Goal: Information Seeking & Learning: Learn about a topic

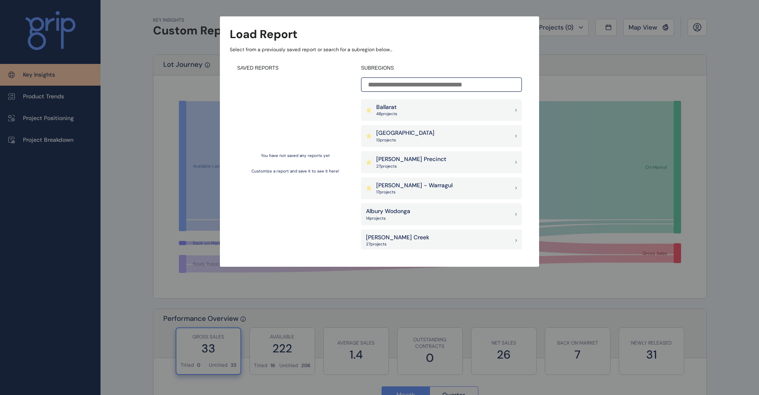
click at [399, 107] on div "Ballarat 48 project s" at bounding box center [441, 110] width 161 height 22
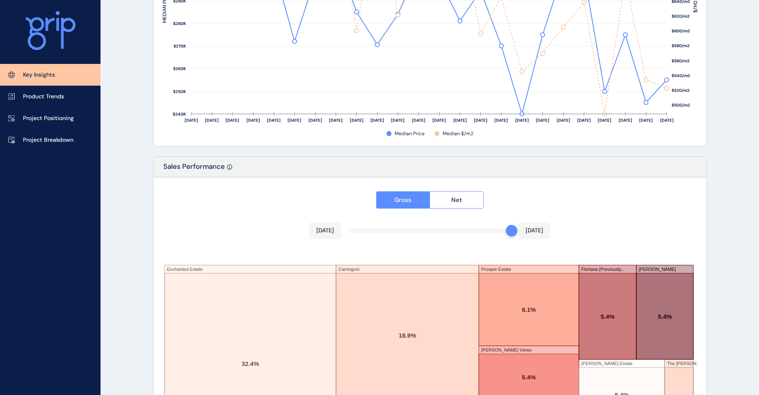
scroll to position [1332, 0]
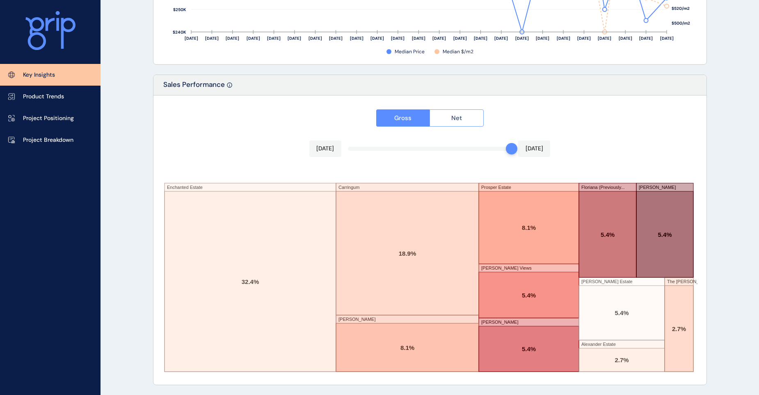
click at [456, 119] on span "Net" at bounding box center [456, 118] width 11 height 8
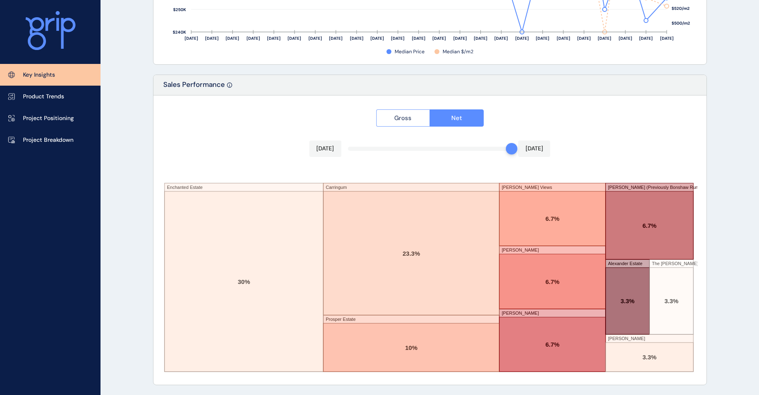
click at [405, 120] on span "Gross" at bounding box center [402, 118] width 17 height 8
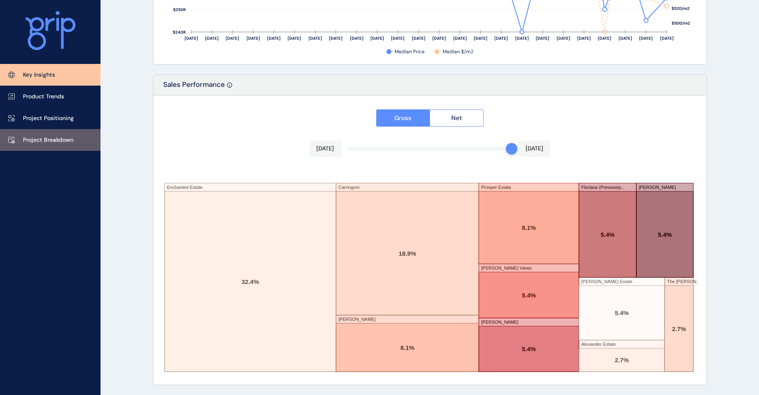
click at [51, 140] on p "Project Breakdown" at bounding box center [48, 140] width 50 height 8
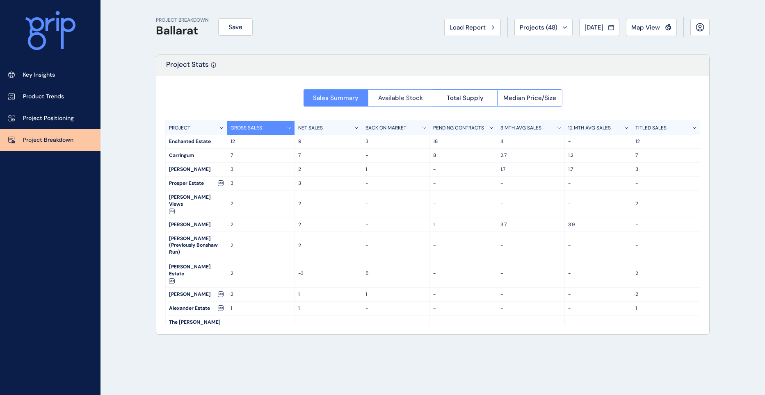
click at [410, 98] on span "Available Stock" at bounding box center [400, 98] width 45 height 8
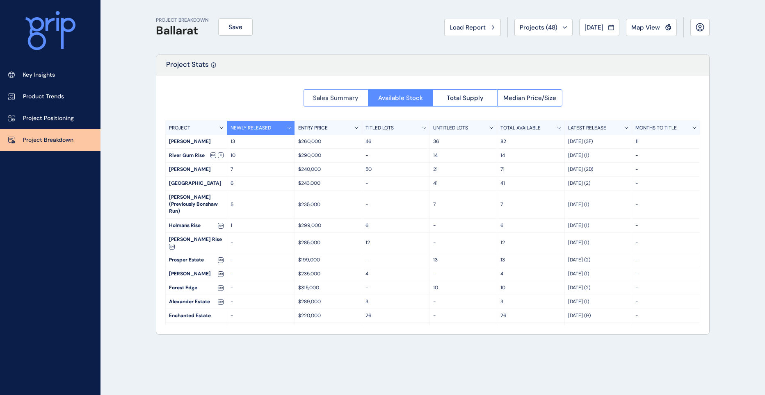
click at [335, 100] on span "Sales Summary" at bounding box center [336, 98] width 46 height 8
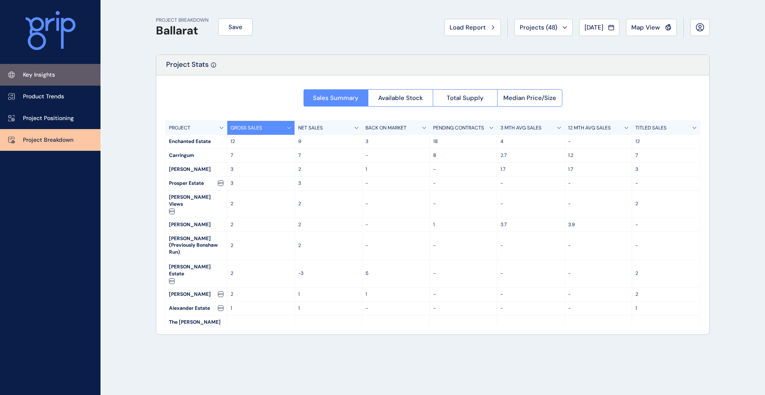
click at [54, 76] on p "Key Insights" at bounding box center [39, 75] width 32 height 8
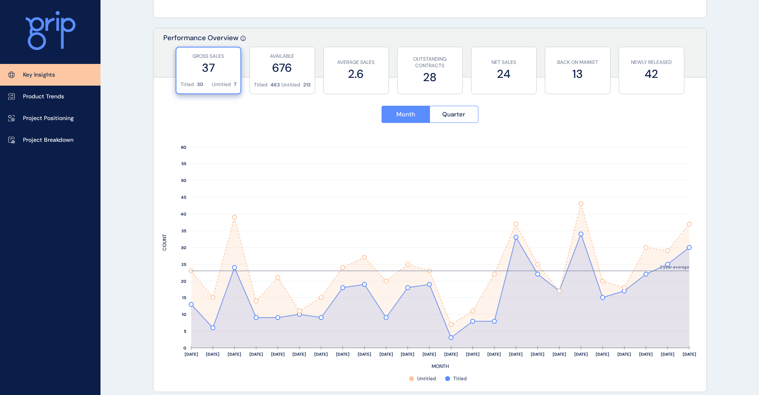
scroll to position [287, 0]
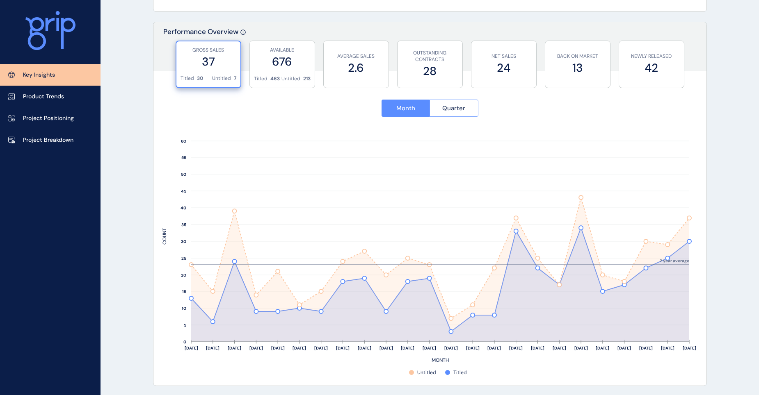
click at [449, 107] on span "Quarter" at bounding box center [453, 108] width 23 height 8
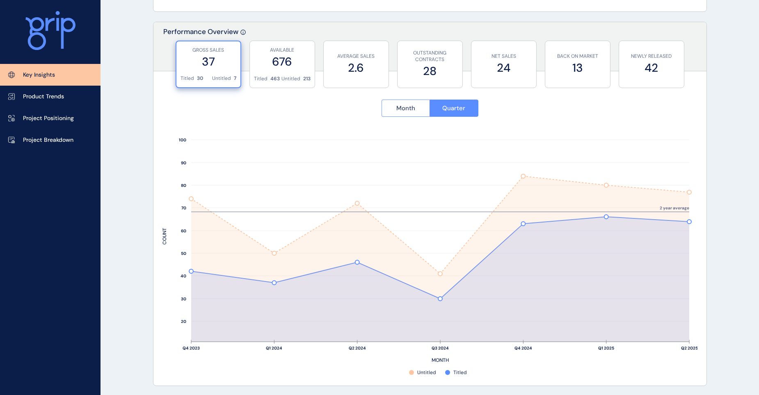
click at [400, 109] on span "Month" at bounding box center [405, 108] width 19 height 8
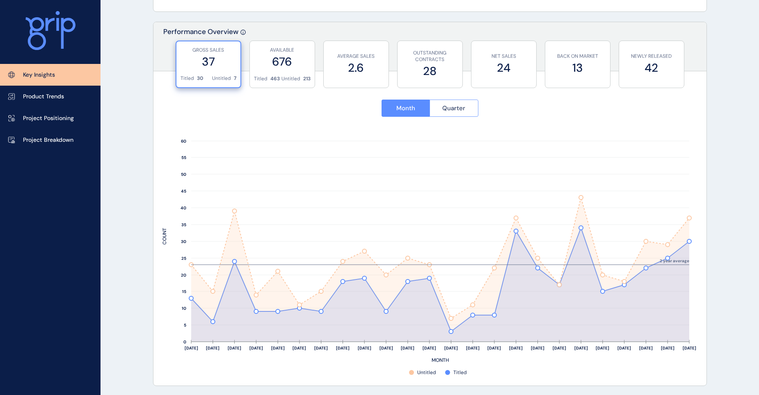
click at [460, 108] on span "Quarter" at bounding box center [453, 108] width 23 height 8
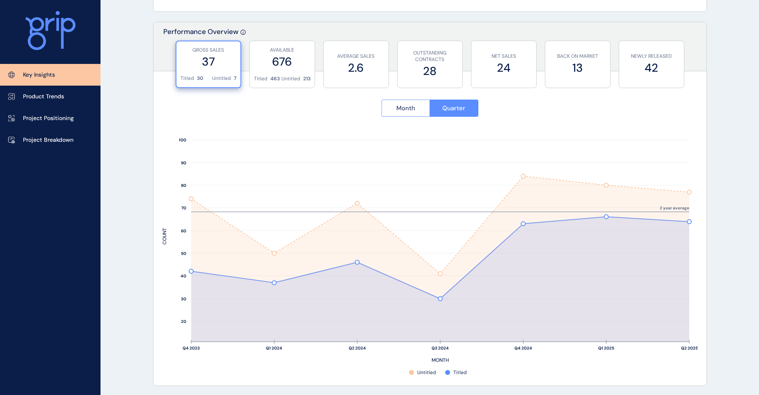
click at [400, 106] on span "Month" at bounding box center [405, 108] width 19 height 8
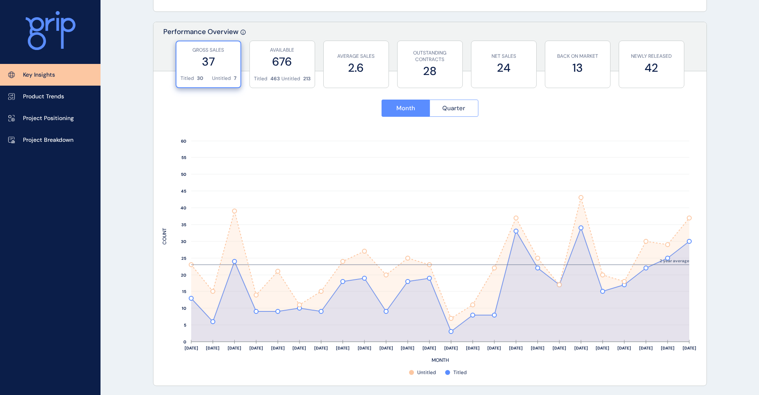
click at [461, 106] on span "Quarter" at bounding box center [453, 108] width 23 height 8
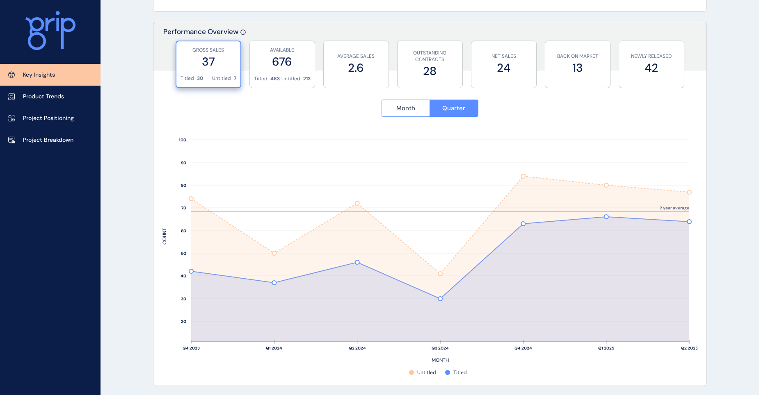
click at [412, 106] on span "Month" at bounding box center [405, 108] width 19 height 8
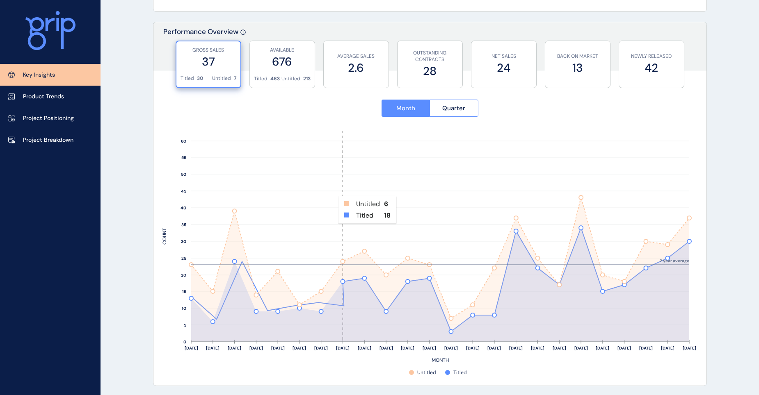
scroll to position [246, 0]
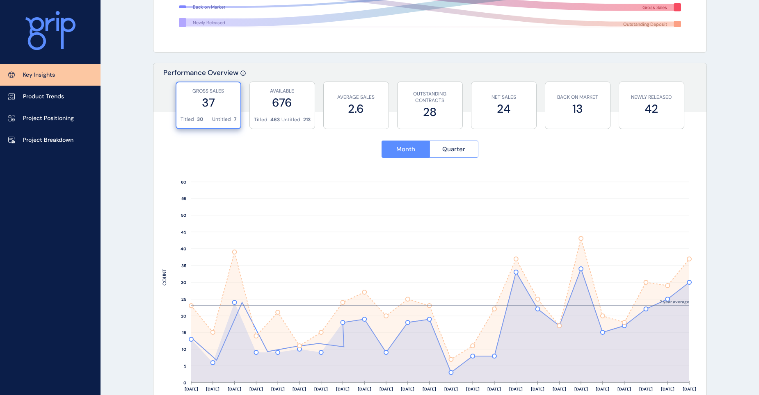
click at [459, 149] on span "Quarter" at bounding box center [453, 149] width 23 height 8
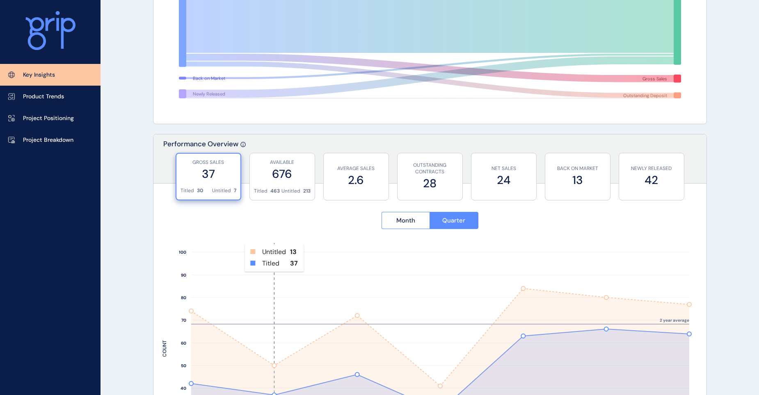
scroll to position [164, 0]
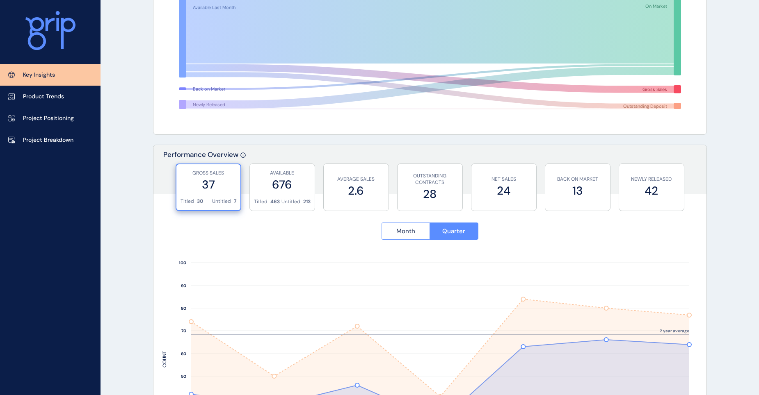
click at [404, 233] on span "Month" at bounding box center [405, 231] width 19 height 8
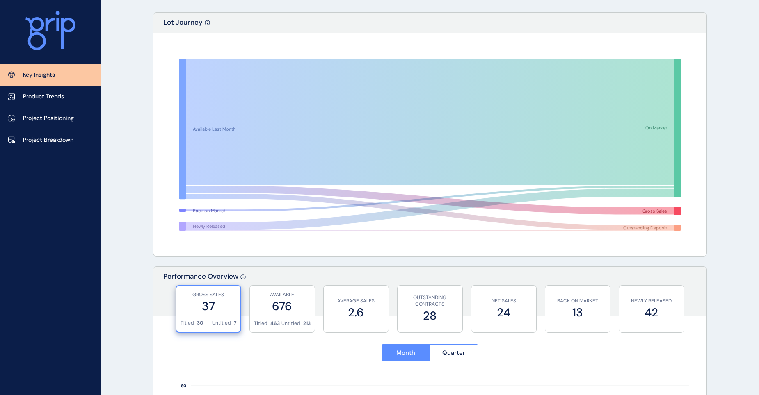
scroll to position [0, 0]
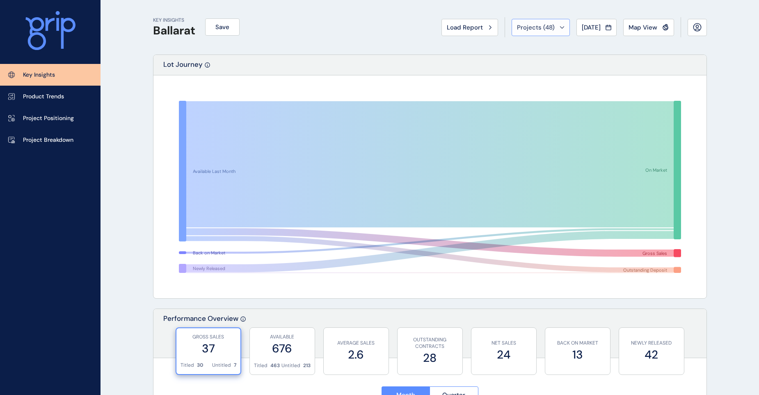
click at [560, 27] on icon at bounding box center [562, 27] width 5 height 2
click at [559, 27] on div "Projects ( 48 )" at bounding box center [541, 27] width 48 height 8
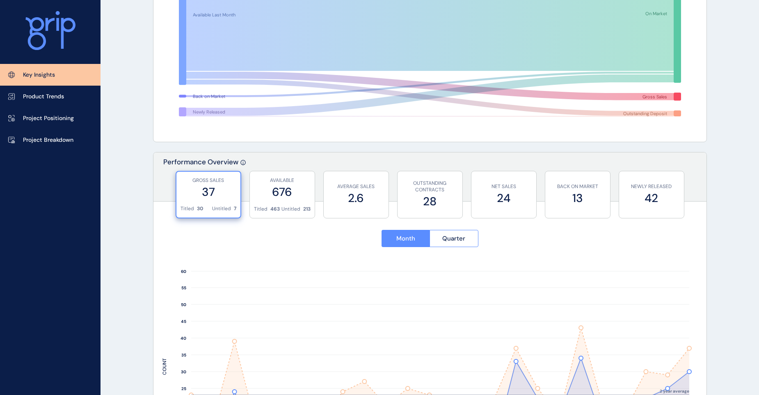
scroll to position [82, 0]
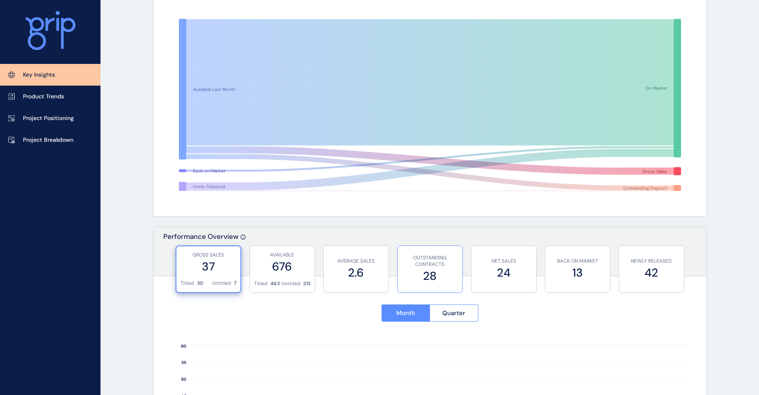
click at [434, 270] on label "28" at bounding box center [430, 276] width 57 height 16
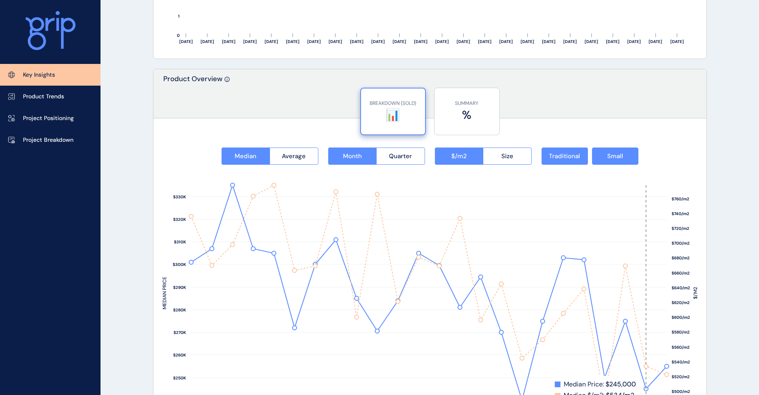
scroll to position [944, 0]
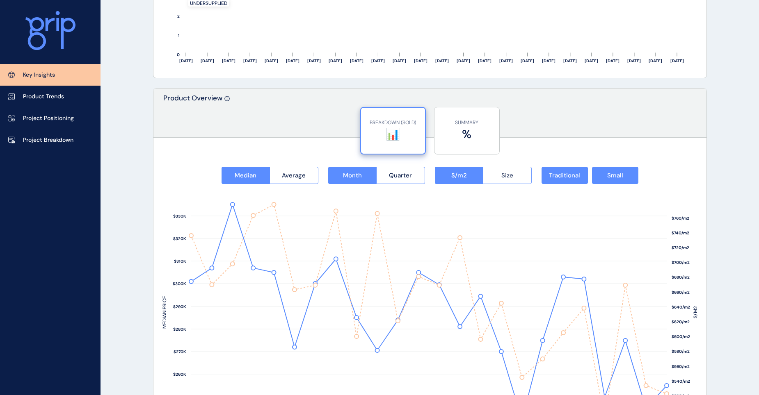
click at [505, 176] on span "Size" at bounding box center [507, 175] width 12 height 8
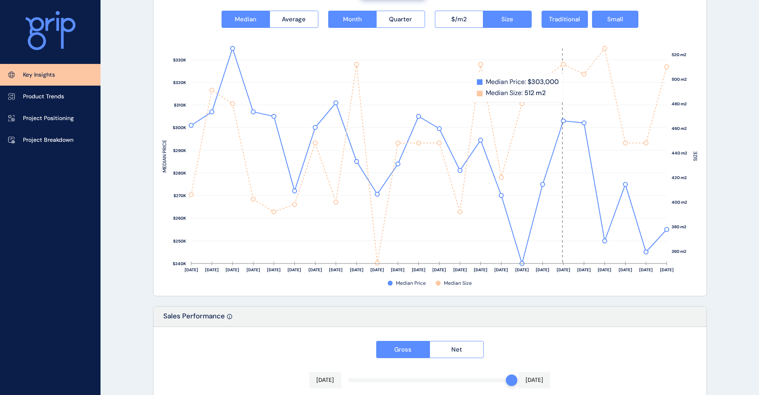
scroll to position [1108, 0]
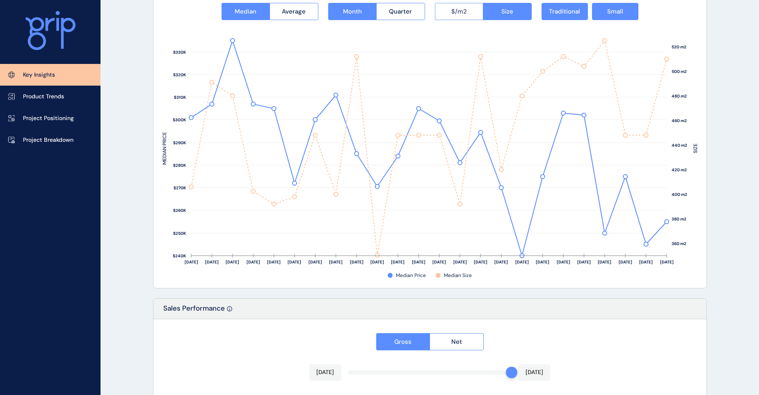
click at [462, 13] on span "$/m2" at bounding box center [459, 11] width 16 height 8
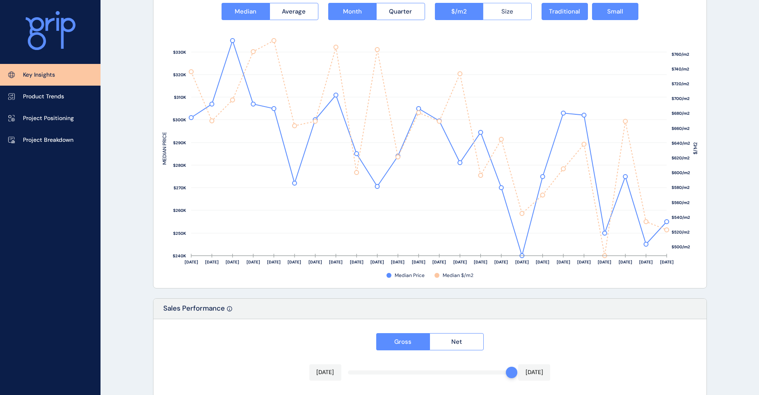
click at [510, 12] on span "Size" at bounding box center [507, 11] width 12 height 8
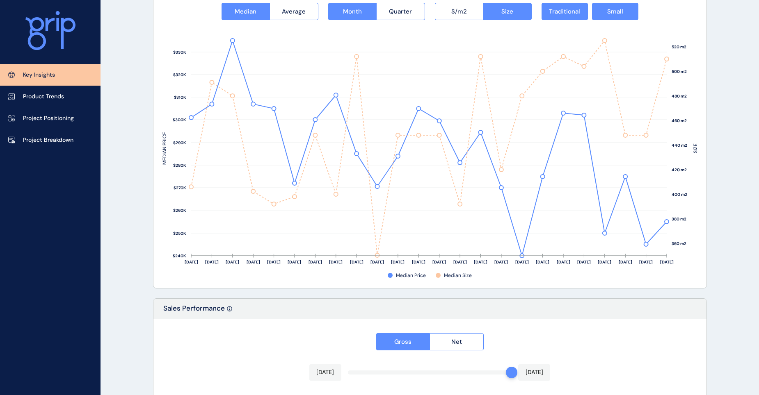
click at [467, 11] on button "$/m2" at bounding box center [459, 11] width 48 height 17
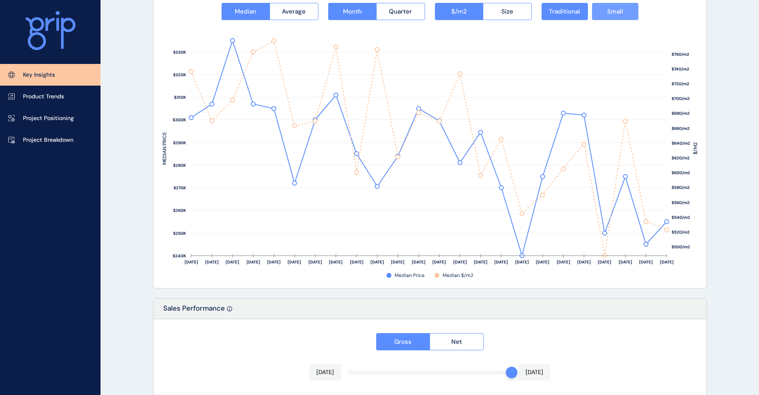
click at [619, 11] on span "Small" at bounding box center [615, 11] width 16 height 8
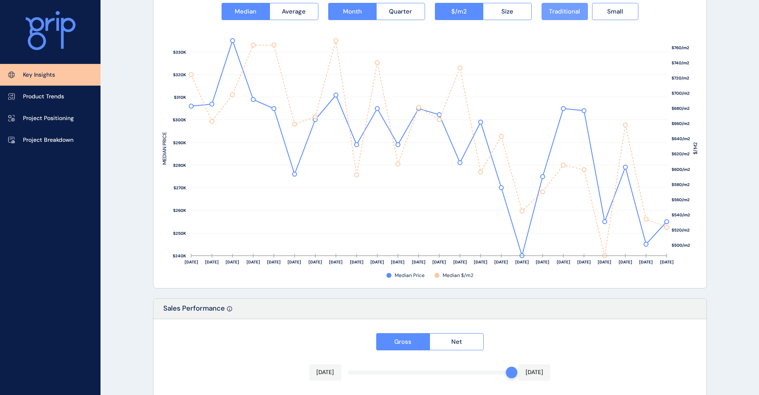
click at [570, 8] on span "Traditional" at bounding box center [564, 11] width 31 height 8
click at [500, 11] on button "Size" at bounding box center [507, 11] width 49 height 17
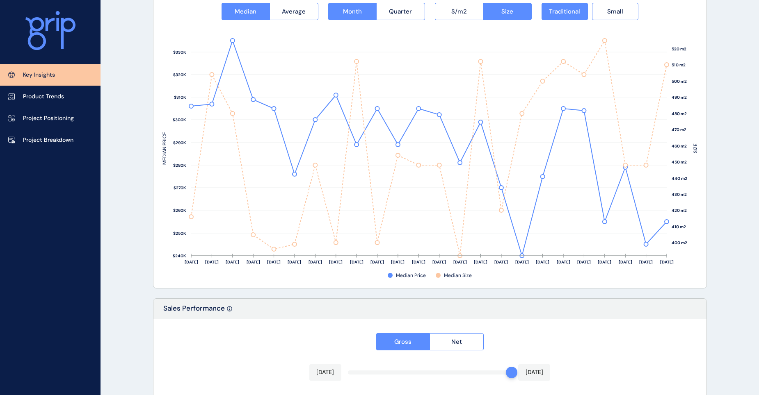
click at [452, 10] on span "$/m2" at bounding box center [459, 11] width 16 height 8
